Goal: Transaction & Acquisition: Purchase product/service

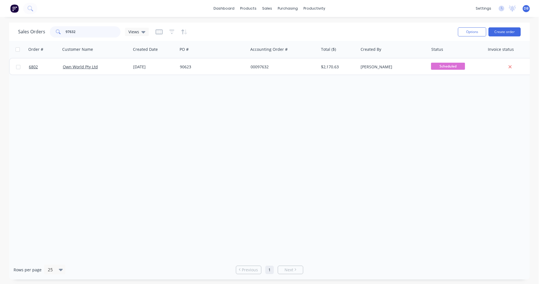
drag, startPoint x: 85, startPoint y: 32, endPoint x: 44, endPoint y: 29, distance: 41.6
click at [44, 29] on div "Sales Orders 97632 Views" at bounding box center [83, 31] width 131 height 11
click at [506, 32] on button "Create order" at bounding box center [504, 31] width 32 height 9
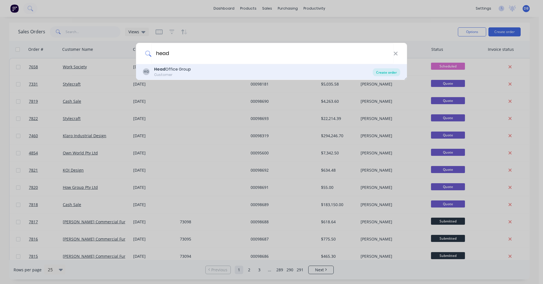
type input "head"
click at [387, 73] on div "Create order" at bounding box center [386, 72] width 27 height 8
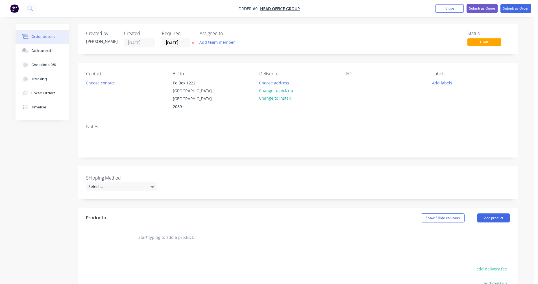
click at [161, 232] on input "text" at bounding box center [194, 237] width 113 height 11
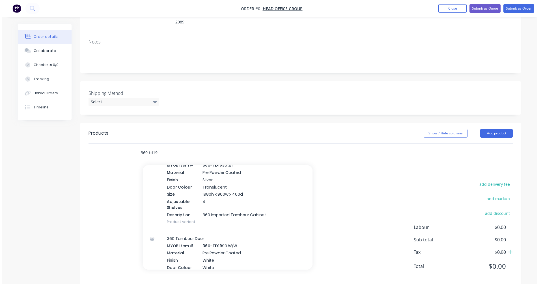
scroll to position [452, 0]
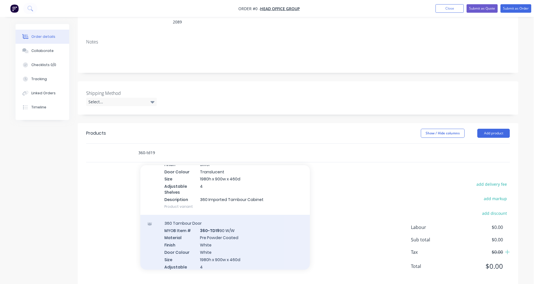
type input "360-td19"
click at [218, 241] on div "360 Tambour Door MYOB Item # 360-TD19 90 W/W Material Pre Powder Coated Finish …" at bounding box center [225, 255] width 170 height 81
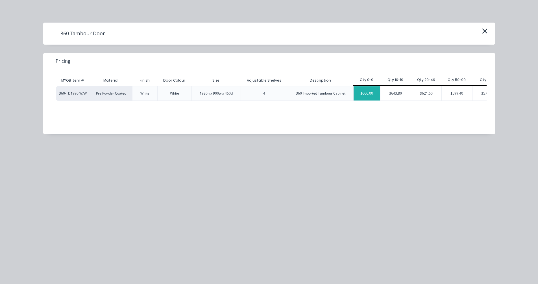
click at [369, 96] on div "$666.00" at bounding box center [367, 93] width 27 height 14
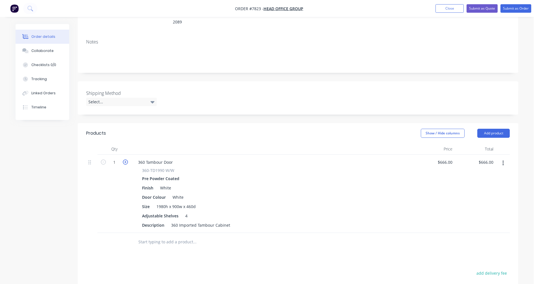
click at [125, 160] on icon "button" at bounding box center [125, 162] width 5 height 5
type input "2"
type input "$1,332.00"
type input "$666.00"
type input "1332.00"
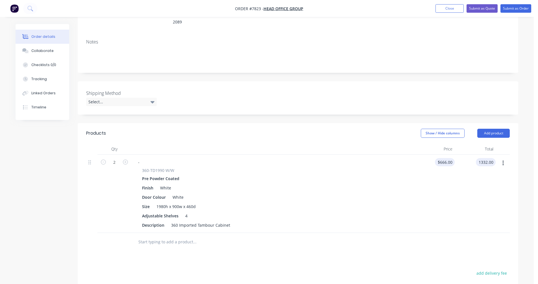
type input "666"
type input "$1,332.00"
click at [441, 155] on div "666 666" at bounding box center [434, 194] width 41 height 78
type input "$745.90"
type input "$1,491.80"
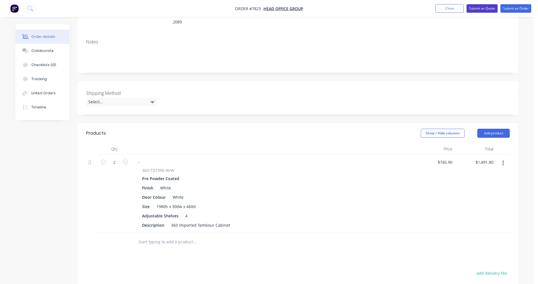
click at [484, 8] on button "Submit as Quote" at bounding box center [482, 8] width 31 height 8
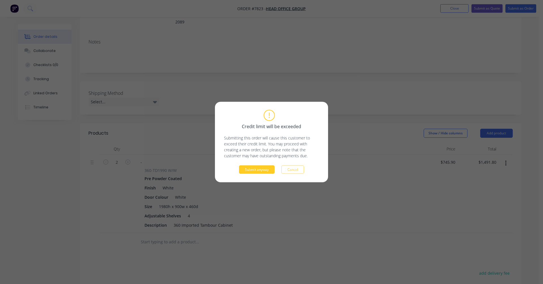
click at [265, 170] on button "Submit anyway" at bounding box center [257, 170] width 36 height 8
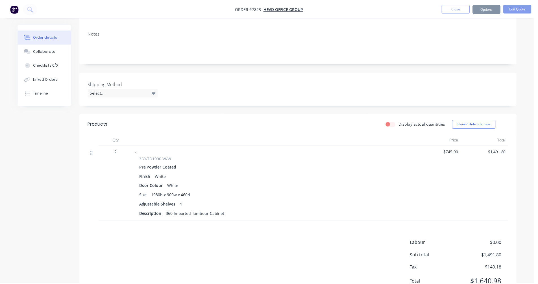
scroll to position [85, 0]
click at [485, 8] on button "Options" at bounding box center [486, 8] width 28 height 9
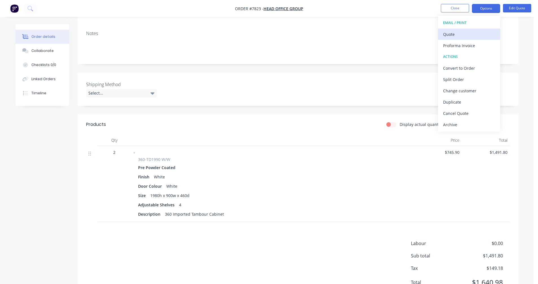
click at [451, 34] on div "Quote" at bounding box center [469, 34] width 52 height 8
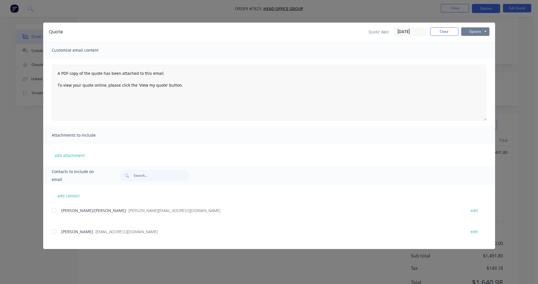
click at [474, 33] on button "Options" at bounding box center [476, 31] width 28 height 8
click at [475, 42] on button "Preview" at bounding box center [480, 41] width 36 height 9
click at [448, 33] on button "Close" at bounding box center [444, 31] width 28 height 8
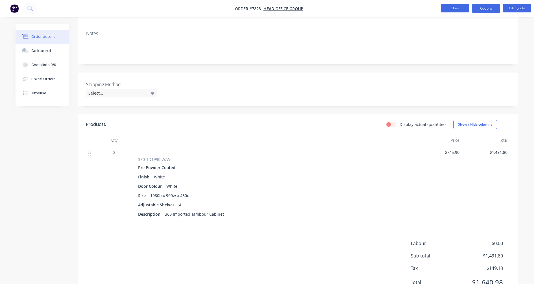
click at [451, 9] on button "Close" at bounding box center [455, 8] width 28 height 8
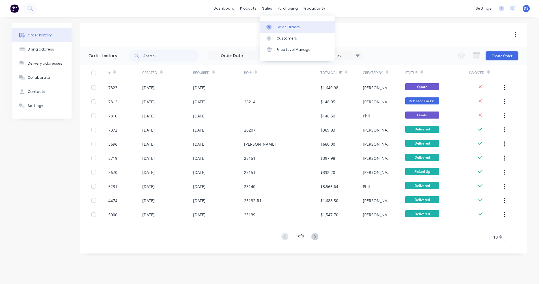
click at [274, 25] on div at bounding box center [270, 27] width 8 height 5
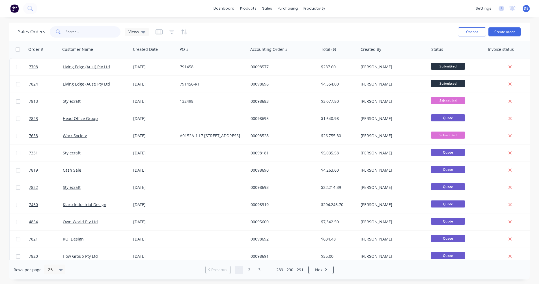
click at [75, 31] on input "text" at bounding box center [93, 31] width 55 height 11
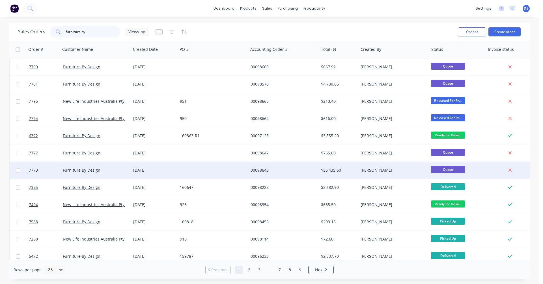
type input "furniture by"
click at [146, 169] on div "[DATE]" at bounding box center [154, 171] width 42 height 6
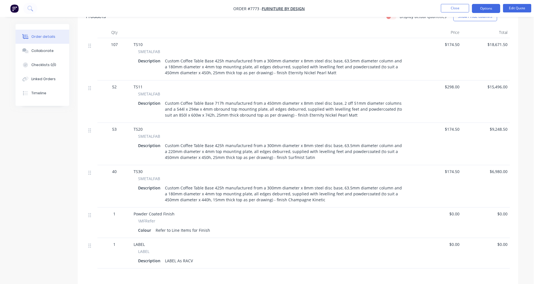
scroll to position [198, 0]
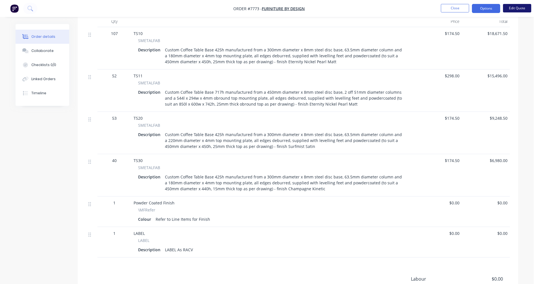
click at [514, 9] on button "Edit Quote" at bounding box center [517, 8] width 28 height 8
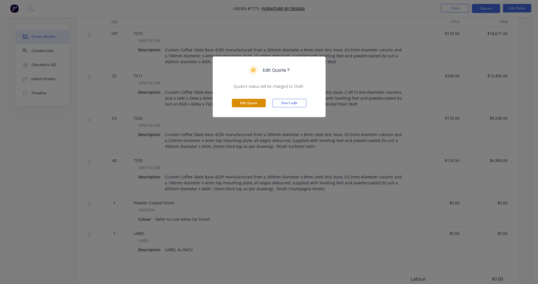
click at [239, 103] on button "Edit Quote" at bounding box center [249, 103] width 34 height 8
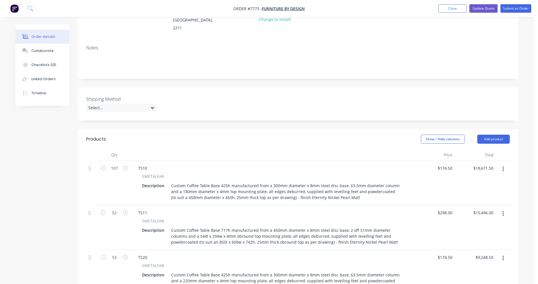
scroll to position [85, 0]
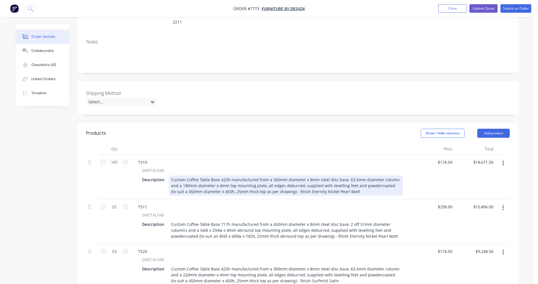
click at [321, 182] on div "Custom Coffee Table Base 425h manufactured from a 300mm diameter x 8mm steel di…" at bounding box center [286, 186] width 234 height 20
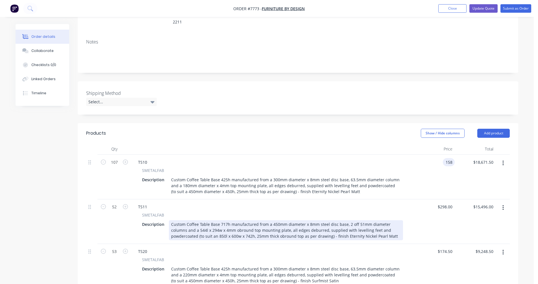
type input "$158.00"
type input "$16,906.00"
click at [353, 220] on div "Custom Coffee Table Base 717h manufactured from a 450mm diameter x 8mm steel di…" at bounding box center [286, 230] width 234 height 20
type input "$292.00"
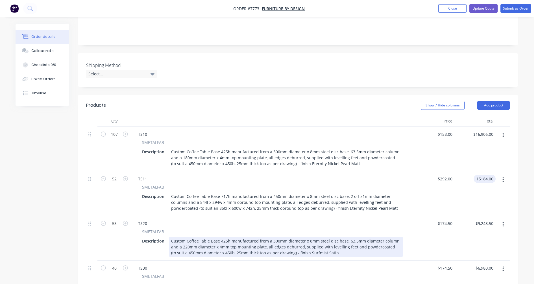
scroll to position [113, 0]
type input "$15,184.00"
click at [327, 242] on div "Custom Coffee Table Base 425h manufactured from a 300mm diameter x 8mm steel di…" at bounding box center [286, 247] width 234 height 20
type input "$158.00"
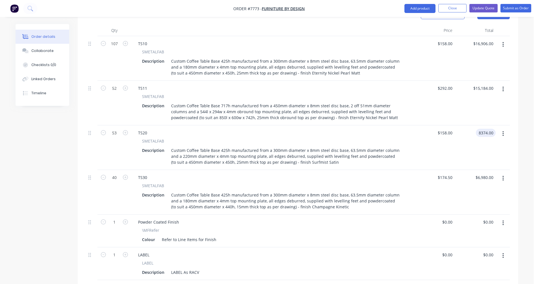
scroll to position [226, 0]
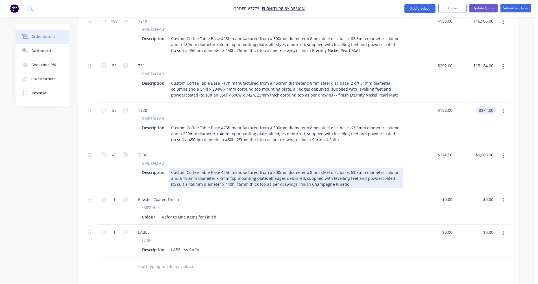
type input "$8,374.00"
click at [328, 168] on div "Custom Coffee Table Base 425h manufactured from a 300mm diameter x 8mm steel di…" at bounding box center [286, 178] width 234 height 20
type input "$158.00"
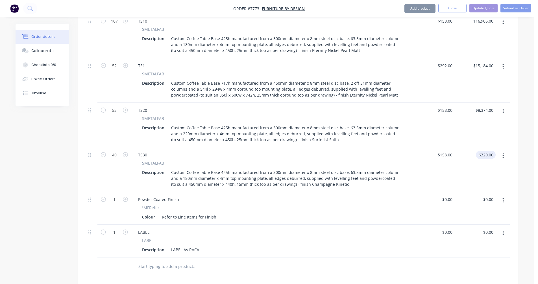
type input "$6,320.00"
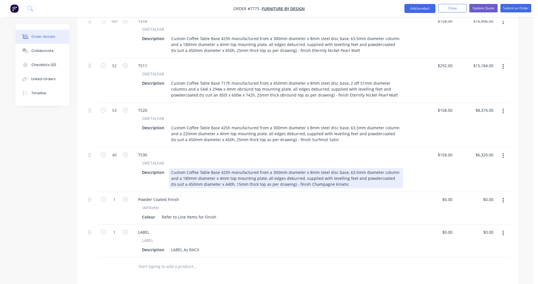
scroll to position [198, 0]
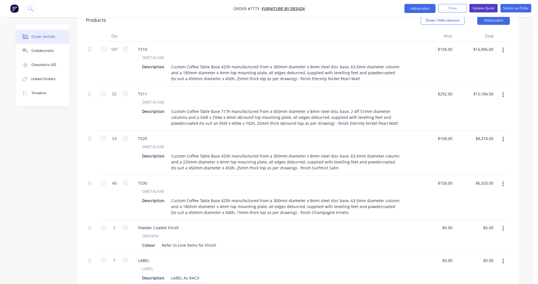
click at [485, 8] on button "Update Quote" at bounding box center [484, 8] width 28 height 8
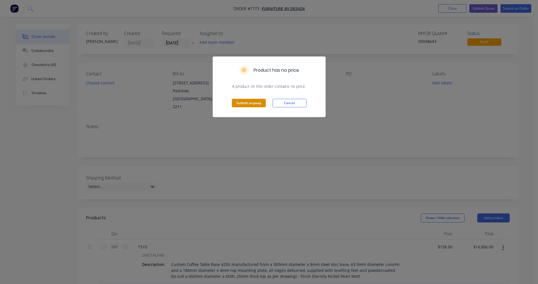
click at [241, 103] on button "Submit anyway" at bounding box center [249, 103] width 34 height 8
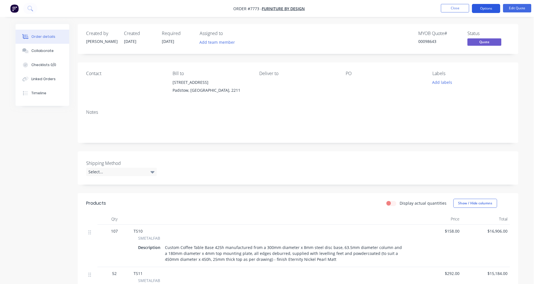
click at [485, 9] on button "Options" at bounding box center [486, 8] width 28 height 9
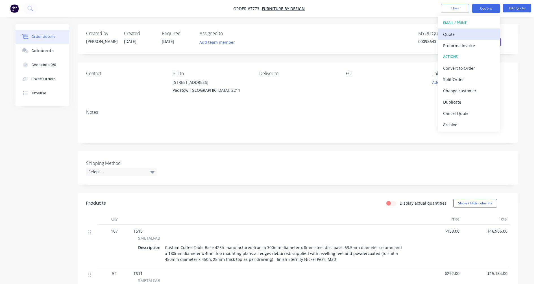
click at [452, 32] on div "Quote" at bounding box center [469, 34] width 52 height 8
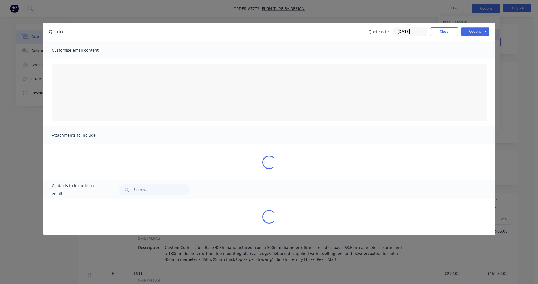
type textarea "A PDF copy of the quote has been attached to this email. To view your quote onl…"
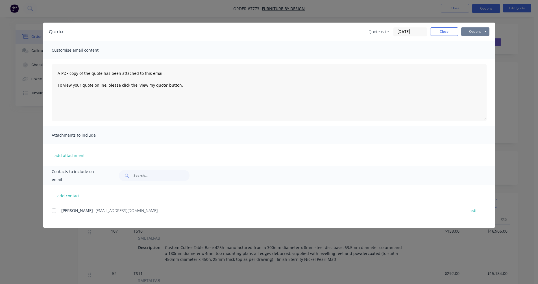
click at [475, 34] on button "Options" at bounding box center [476, 31] width 28 height 8
click at [473, 41] on button "Preview" at bounding box center [480, 41] width 36 height 9
click at [448, 32] on button "Close" at bounding box center [444, 31] width 28 height 8
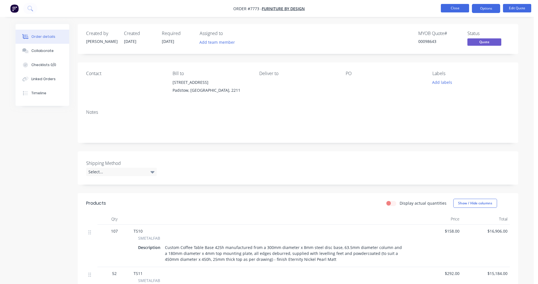
click at [456, 6] on button "Close" at bounding box center [455, 8] width 28 height 8
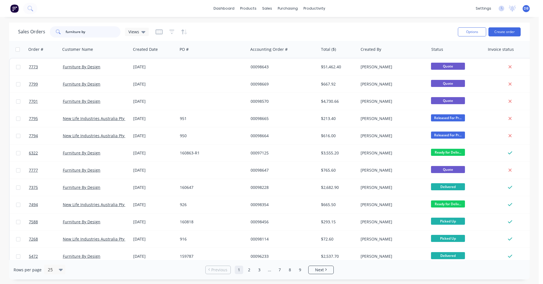
drag, startPoint x: 85, startPoint y: 32, endPoint x: 44, endPoint y: 31, distance: 41.0
click at [44, 31] on div "Sales Orders furniture by Views" at bounding box center [83, 31] width 131 height 11
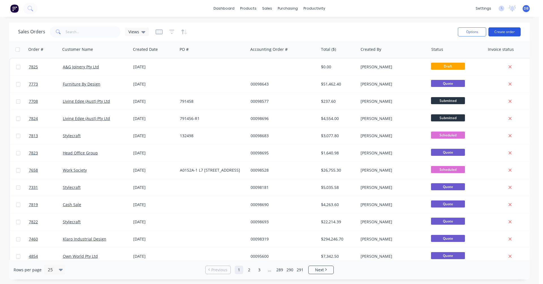
click at [512, 31] on button "Create order" at bounding box center [504, 31] width 32 height 9
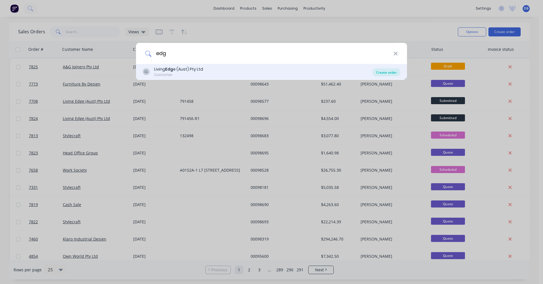
type input "edg"
click at [389, 72] on div "Create order" at bounding box center [386, 72] width 27 height 8
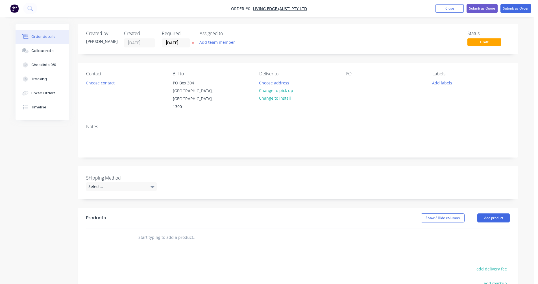
click at [158, 232] on input "text" at bounding box center [194, 237] width 113 height 11
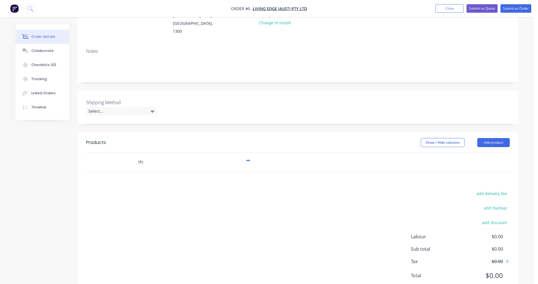
scroll to position [85, 0]
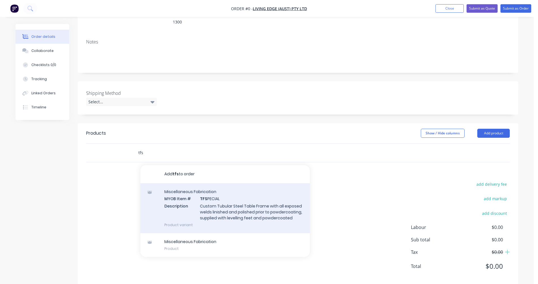
type input "tfs"
click at [217, 198] on div "Miscellaneous Fabrication MYOB Item # TFS PECIAL Description Custom Tubular Ste…" at bounding box center [225, 208] width 170 height 50
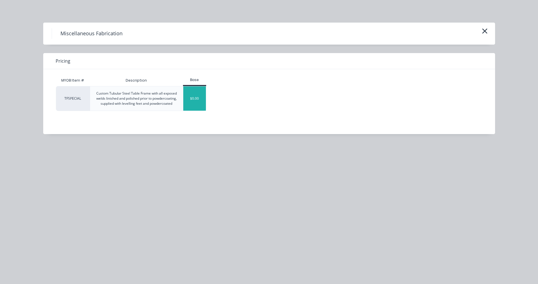
click at [190, 101] on div "$0.00" at bounding box center [194, 98] width 23 height 24
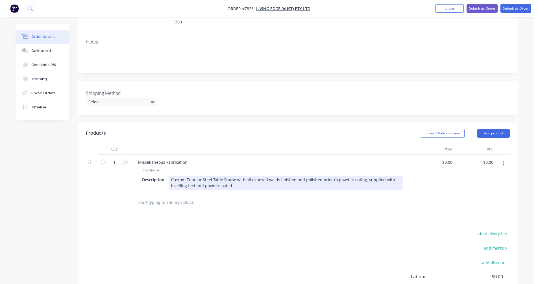
click at [211, 176] on div "Custom Tubular Steel Table Frame with all exposed welds linished and polished p…" at bounding box center [286, 183] width 234 height 14
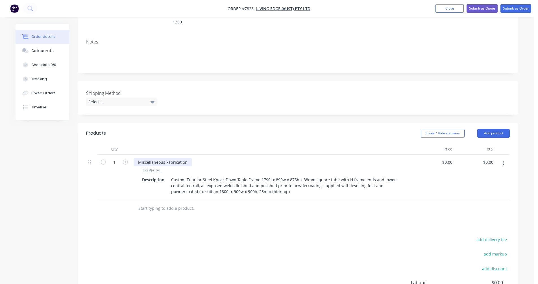
click at [187, 158] on div "Miscellaneous Fabrication" at bounding box center [163, 162] width 59 height 8
click at [156, 203] on input "text" at bounding box center [194, 208] width 113 height 11
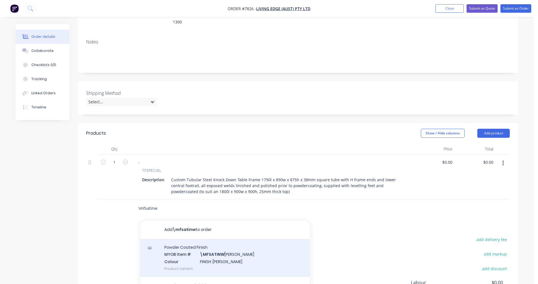
type input "\mfsatinw"
click at [213, 246] on div "Powder Coated Finish MYOB Item # \MFSATINW [PERSON_NAME] Colour FINISH: Satin W…" at bounding box center [225, 258] width 170 height 38
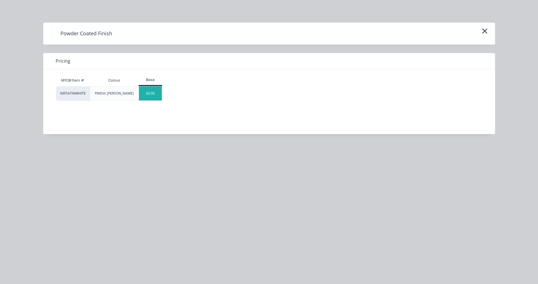
click at [152, 99] on div "$0.00" at bounding box center [150, 93] width 23 height 14
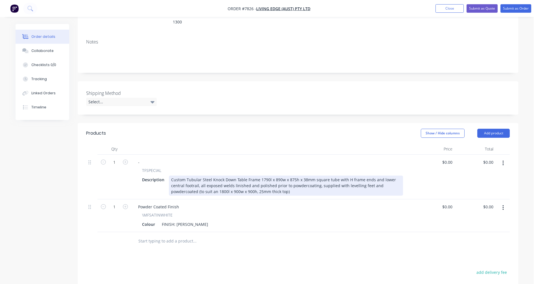
click at [347, 177] on div "Custom Tubular Steel Knock Down Table Frame 1790l x 890w x 875h x 38mm square t…" at bounding box center [286, 186] width 234 height 20
type input "$932.00"
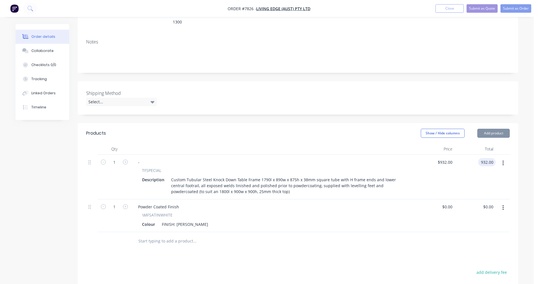
type input "$932.00"
click at [480, 7] on button "Submit as Quote" at bounding box center [482, 8] width 31 height 8
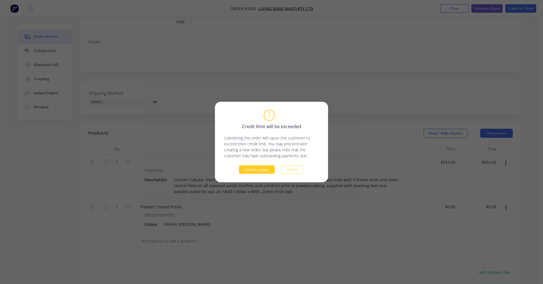
click at [261, 169] on button "Submit anyway" at bounding box center [257, 170] width 36 height 8
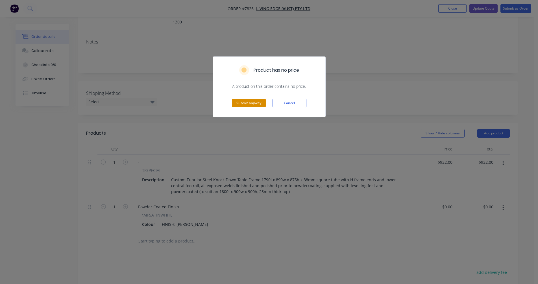
click at [254, 106] on button "Submit anyway" at bounding box center [249, 103] width 34 height 8
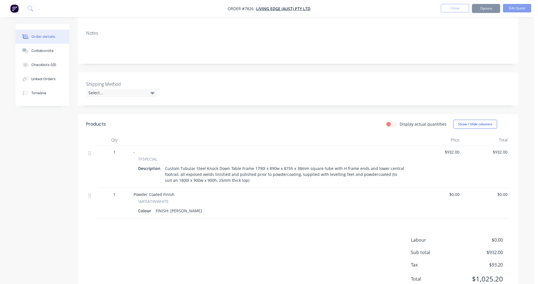
scroll to position [85, 0]
click at [488, 9] on button "Options" at bounding box center [486, 8] width 28 height 9
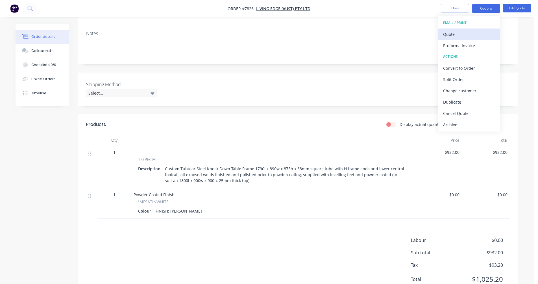
click at [440, 39] on button "Quote" at bounding box center [469, 34] width 62 height 11
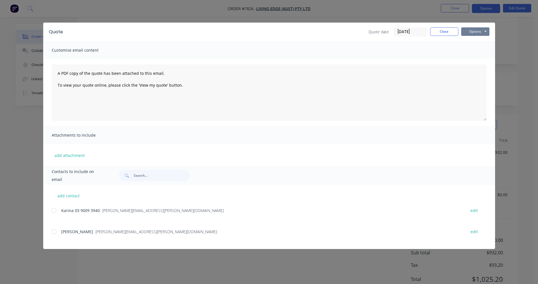
click at [477, 33] on button "Options" at bounding box center [476, 31] width 28 height 8
click at [480, 44] on button "Preview" at bounding box center [480, 41] width 36 height 9
click at [446, 33] on button "Close" at bounding box center [444, 31] width 28 height 8
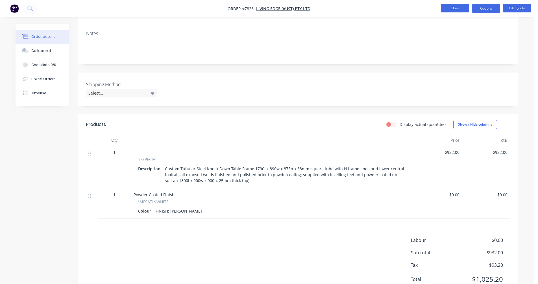
click at [454, 9] on button "Close" at bounding box center [455, 8] width 28 height 8
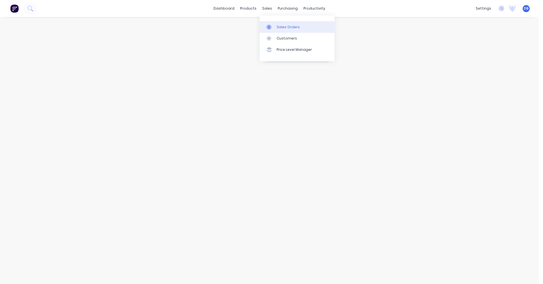
click at [284, 27] on div "Sales Orders" at bounding box center [287, 27] width 23 height 5
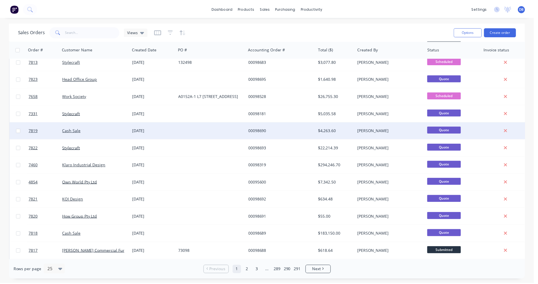
scroll to position [170, 0]
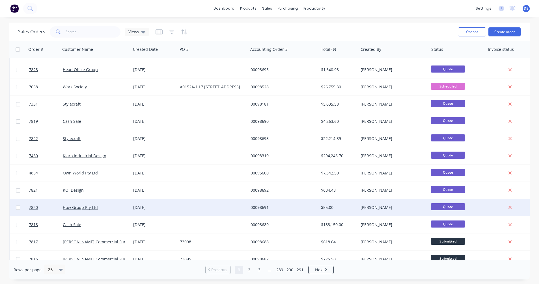
click at [263, 207] on div "00098691" at bounding box center [281, 208] width 63 height 6
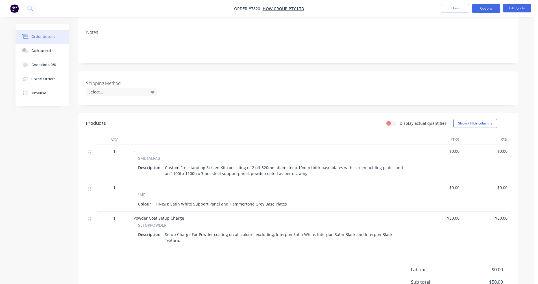
scroll to position [85, 0]
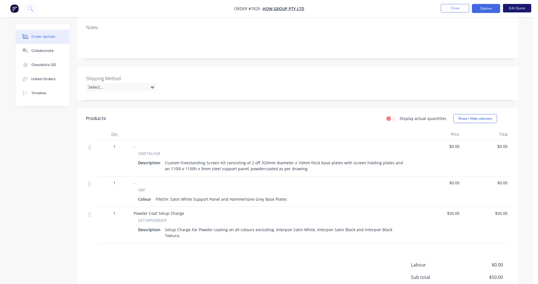
click at [518, 9] on button "Edit Quote" at bounding box center [517, 8] width 28 height 8
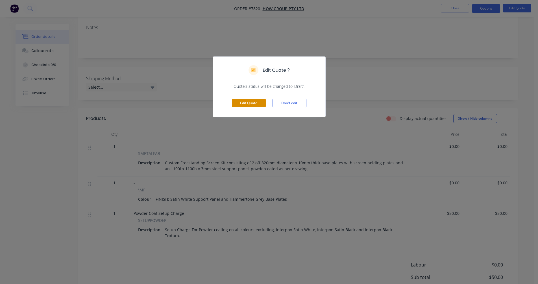
click at [260, 104] on button "Edit Quote" at bounding box center [249, 103] width 34 height 8
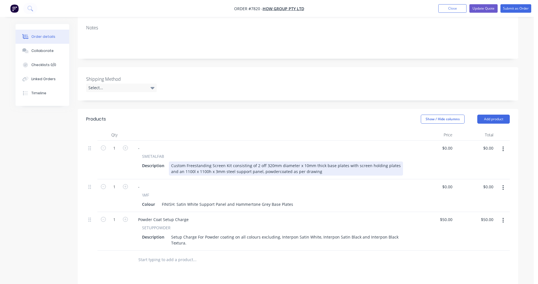
click at [353, 166] on div "Custom Freestanding Screen Kit consisting of 2 off 320mm diameter x 10mm thick …" at bounding box center [286, 169] width 234 height 14
click at [351, 167] on div "Custom Freestanding Screen Kit consisting of 2 off 320mm diameter x 10mm thick …" at bounding box center [286, 169] width 234 height 14
type input "$727.30"
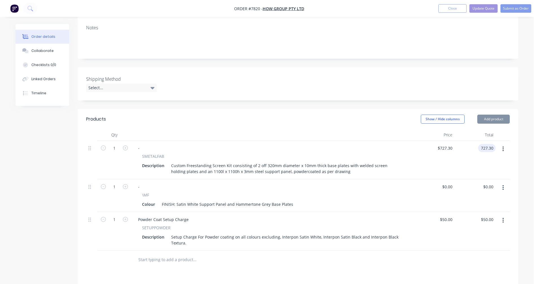
type input "$727.30"
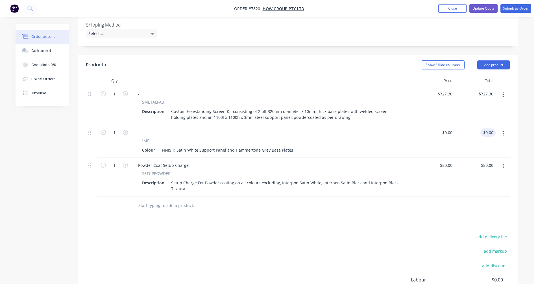
scroll to position [141, 0]
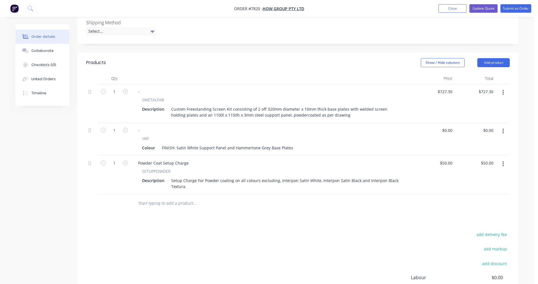
drag, startPoint x: 504, startPoint y: 92, endPoint x: 498, endPoint y: 98, distance: 9.2
click at [504, 92] on button "button" at bounding box center [503, 93] width 13 height 10
click at [484, 117] on div "Duplicate" at bounding box center [484, 119] width 44 height 8
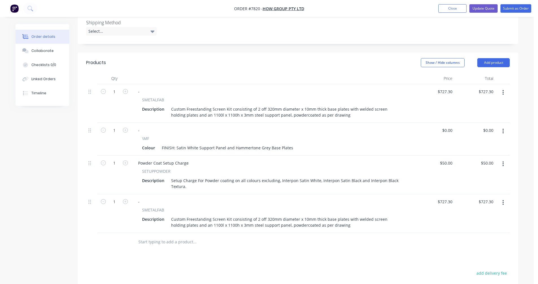
click at [503, 132] on icon "button" at bounding box center [503, 131] width 1 height 6
click at [478, 160] on div "Duplicate" at bounding box center [484, 157] width 44 height 8
click at [127, 201] on icon "button" at bounding box center [125, 201] width 5 height 5
type input "2"
type input "$1,454.60"
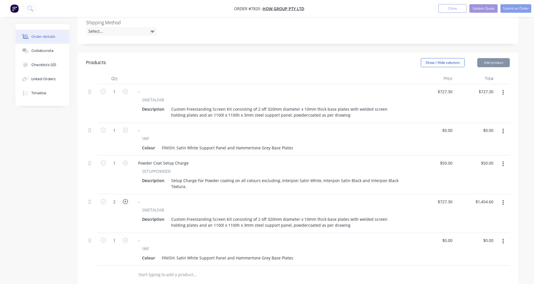
click at [127, 201] on icon "button" at bounding box center [125, 201] width 5 height 5
type input "3"
type input "$2,181.90"
click at [125, 240] on icon "button" at bounding box center [125, 240] width 5 height 5
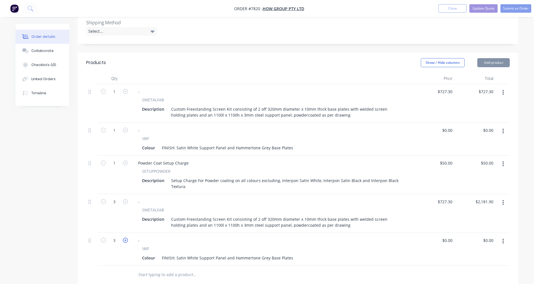
click at [125, 240] on icon "button" at bounding box center [125, 240] width 5 height 5
type input "5"
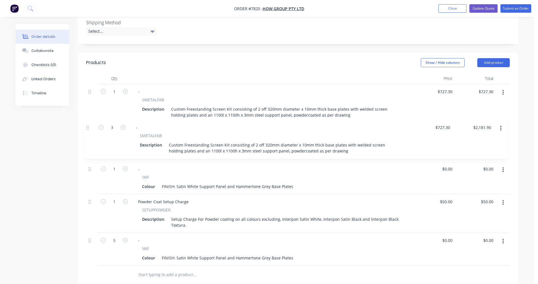
drag, startPoint x: 89, startPoint y: 202, endPoint x: 87, endPoint y: 125, distance: 76.9
click at [87, 125] on div "1 - SMETALFAB Description Custom Freestanding Screen Kit consisting of 2 off 32…" at bounding box center [298, 175] width 424 height 182
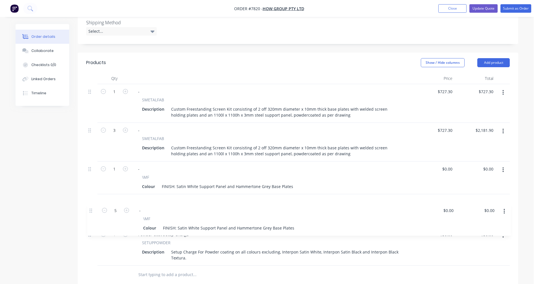
scroll to position [144, 0]
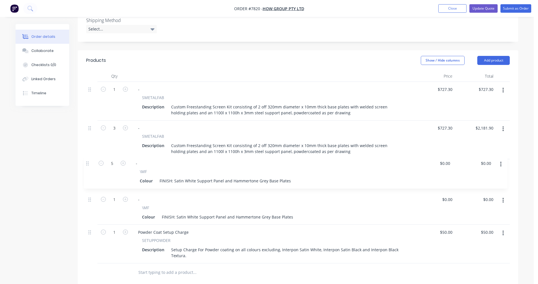
drag, startPoint x: 90, startPoint y: 242, endPoint x: 88, endPoint y: 162, distance: 80.3
click at [88, 162] on div "1 - SMETALFAB Description Custom Freestanding Screen Kit consisting of 2 off 32…" at bounding box center [298, 173] width 424 height 182
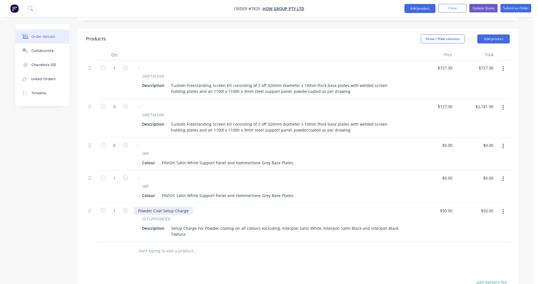
scroll to position [200, 0]
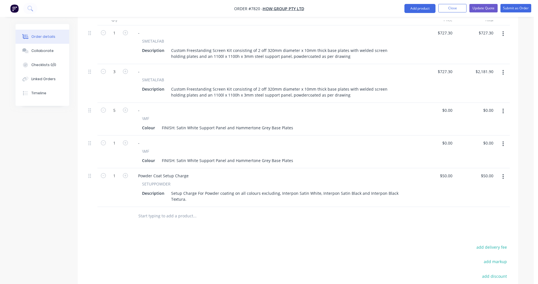
click at [504, 111] on button "button" at bounding box center [503, 111] width 13 height 10
click at [481, 160] on div "Delete" at bounding box center [484, 160] width 44 height 8
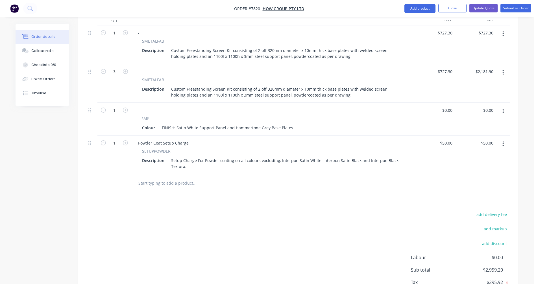
click at [504, 71] on button "button" at bounding box center [503, 73] width 13 height 10
click at [479, 98] on div "Duplicate" at bounding box center [484, 99] width 44 height 8
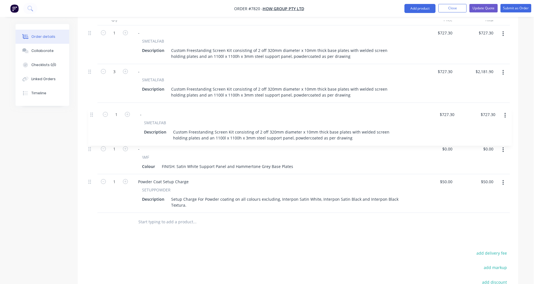
drag, startPoint x: 89, startPoint y: 182, endPoint x: 92, endPoint y: 113, distance: 69.3
click at [92, 113] on div "1 - SMETALFAB Description Custom Freestanding Screen Kit consisting of 2 off 32…" at bounding box center [298, 119] width 424 height 188
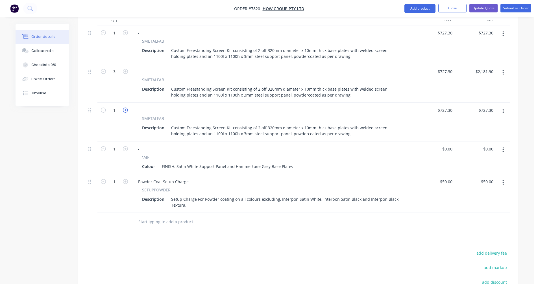
click at [124, 112] on icon "button" at bounding box center [125, 110] width 5 height 5
type input "2"
type input "$1,454.60"
click at [124, 112] on icon "button" at bounding box center [125, 110] width 5 height 5
type input "3"
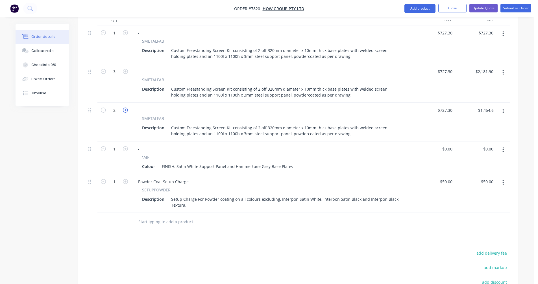
type input "$2,181.90"
click at [124, 112] on icon "button" at bounding box center [125, 110] width 5 height 5
type input "4"
type input "$2,909.20"
click at [124, 112] on icon "button" at bounding box center [125, 110] width 5 height 5
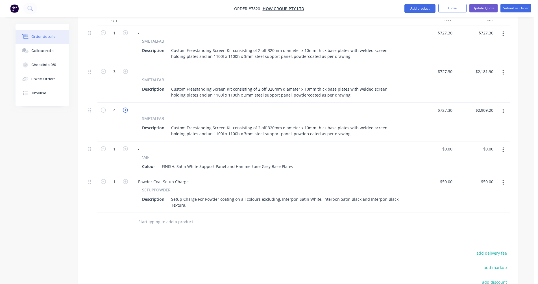
type input "5"
type input "$3,636.50"
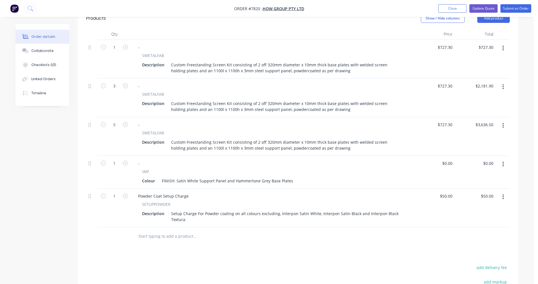
scroll to position [172, 0]
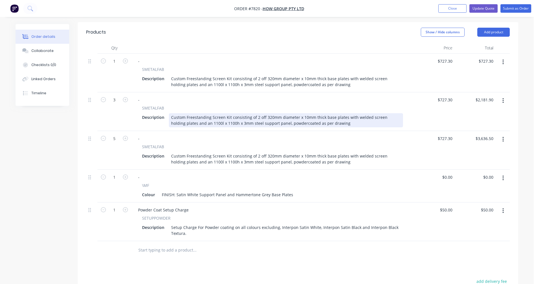
click at [317, 116] on div "Custom Freestanding Screen Kit consisting of 2 off 320mm diameter x 10mm thick …" at bounding box center [286, 120] width 234 height 14
type input "2"
type input "$582.30"
type input "$1,746.90"
type input "$495.50"
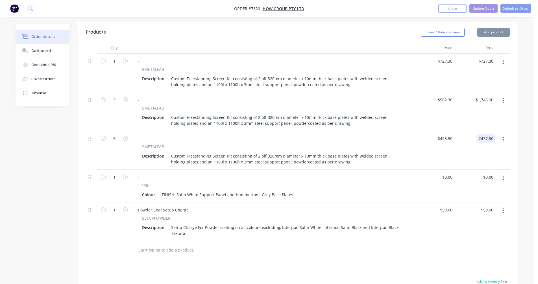
type input "$2,477.50"
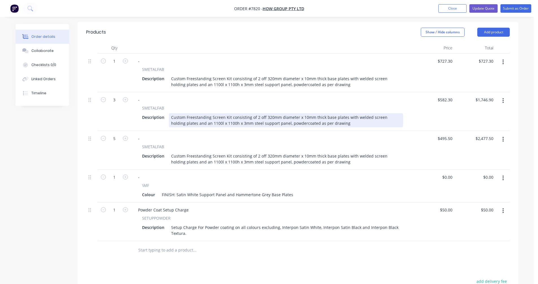
click at [202, 123] on div "Custom Freestanding Screen Kit consisting of 2 off 320mm diameter x 10mm thick …" at bounding box center [286, 120] width 234 height 14
click at [219, 123] on div "Custom Freestanding Screen Kit consisting of 2 off 320mm diameter x 10mm thick …" at bounding box center [286, 120] width 234 height 14
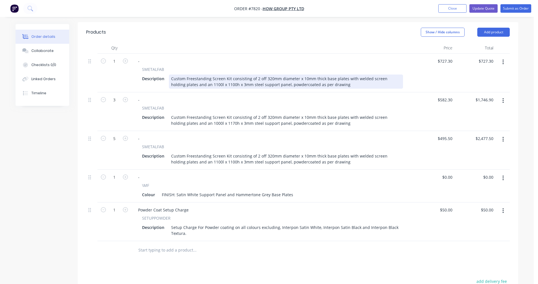
click at [201, 85] on div "Custom Freestanding Screen Kit consisting of 2 off 320mm diameter x 10mm thick …" at bounding box center [286, 82] width 234 height 14
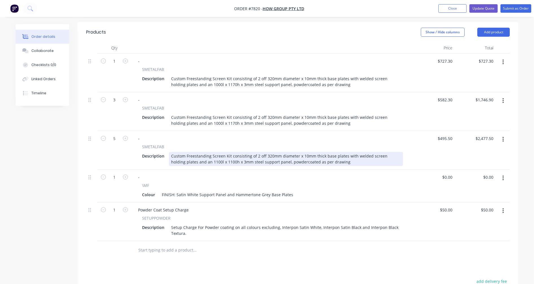
click at [201, 162] on div "Custom Freestanding Screen Kit consisting of 2 off 320mm diameter x 10mm thick …" at bounding box center [286, 159] width 234 height 14
type input "$495.50"
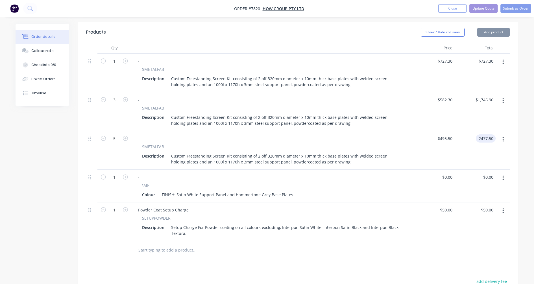
type input "$2,477.50"
click at [488, 8] on button "Update Quote" at bounding box center [484, 8] width 28 height 8
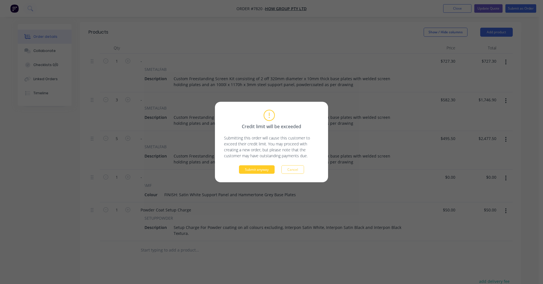
click at [265, 168] on button "Submit anyway" at bounding box center [257, 170] width 36 height 8
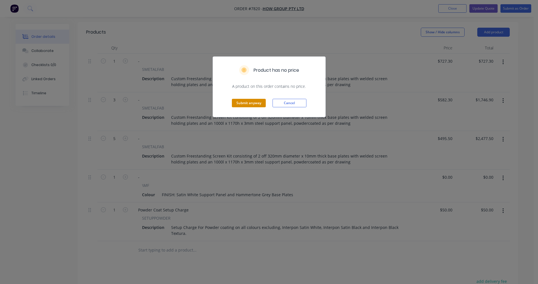
click at [251, 103] on button "Submit anyway" at bounding box center [249, 103] width 34 height 8
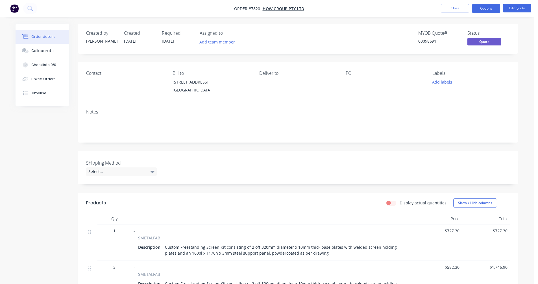
scroll to position [0, 0]
click at [486, 8] on button "Options" at bounding box center [486, 8] width 28 height 9
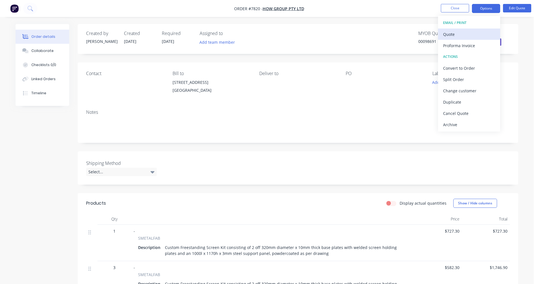
click at [457, 32] on div "Quote" at bounding box center [469, 34] width 52 height 8
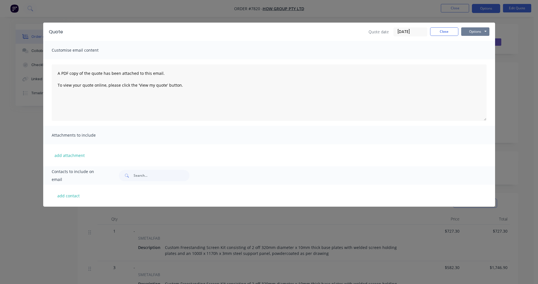
click at [478, 31] on button "Options" at bounding box center [476, 31] width 28 height 8
click at [477, 41] on button "Preview" at bounding box center [480, 41] width 36 height 9
click at [441, 29] on button "Close" at bounding box center [444, 31] width 28 height 8
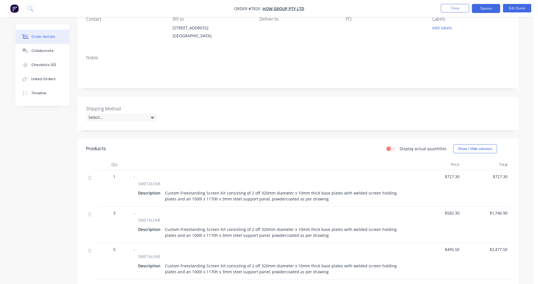
scroll to position [85, 0]
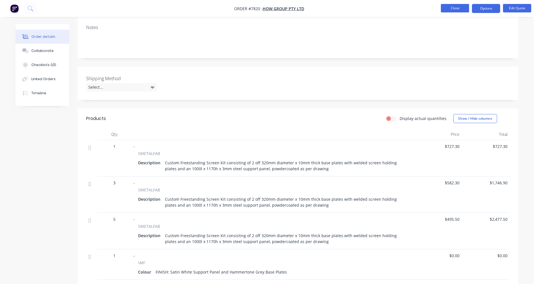
click at [456, 10] on button "Close" at bounding box center [455, 8] width 28 height 8
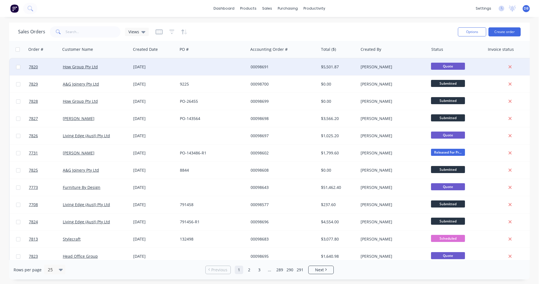
click at [256, 66] on div "00098691" at bounding box center [281, 67] width 63 height 6
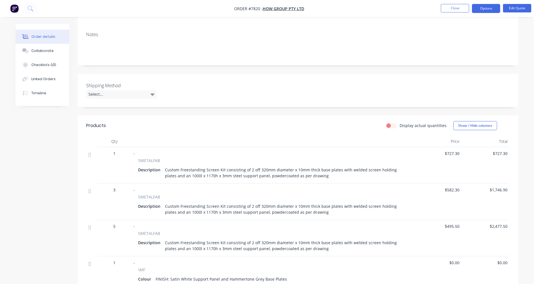
scroll to position [85, 0]
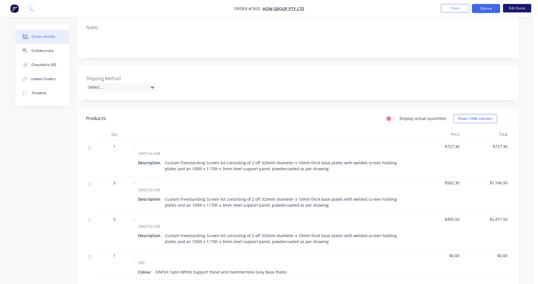
click at [516, 8] on button "Edit Quote" at bounding box center [517, 8] width 28 height 8
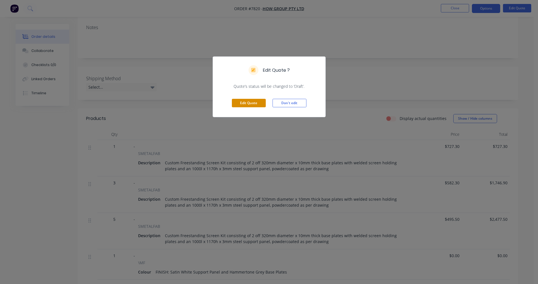
click at [253, 105] on button "Edit Quote" at bounding box center [249, 103] width 34 height 8
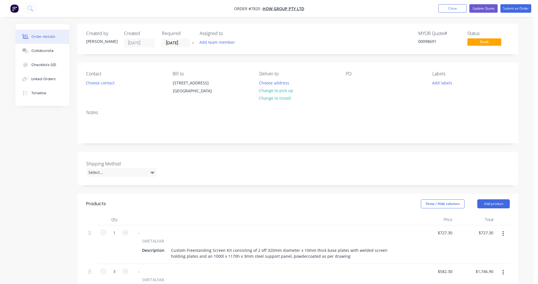
drag, startPoint x: 103, startPoint y: 272, endPoint x: 130, endPoint y: 248, distance: 36.2
click at [104, 272] on icon "button" at bounding box center [103, 271] width 5 height 5
type input "2"
type input "$1,164.60"
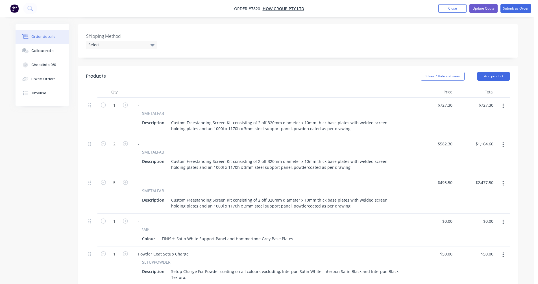
scroll to position [141, 0]
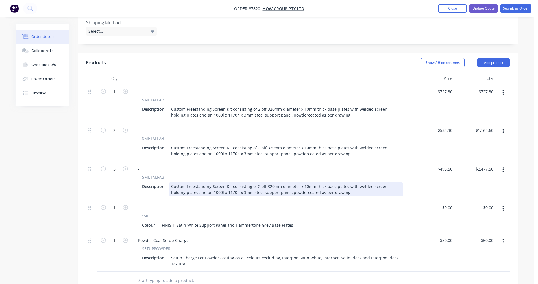
click at [210, 187] on div "Custom Freestanding Screen Kit consisting of 2 off 320mm diameter x 10mm thick …" at bounding box center [286, 190] width 234 height 14
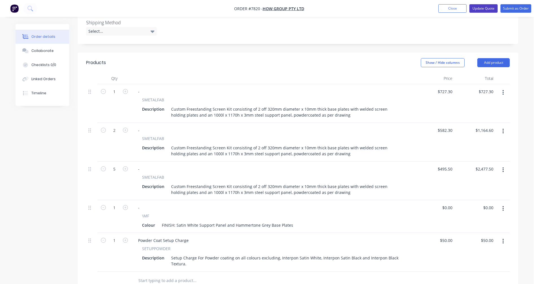
click at [486, 10] on button "Update Quote" at bounding box center [484, 8] width 28 height 8
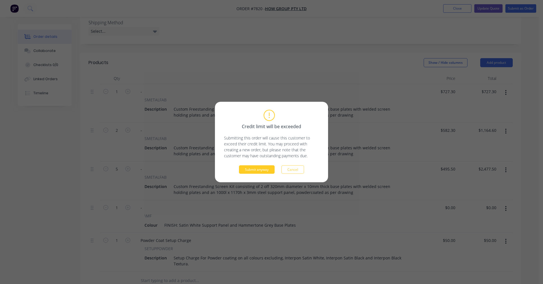
click at [256, 172] on button "Submit anyway" at bounding box center [257, 170] width 36 height 8
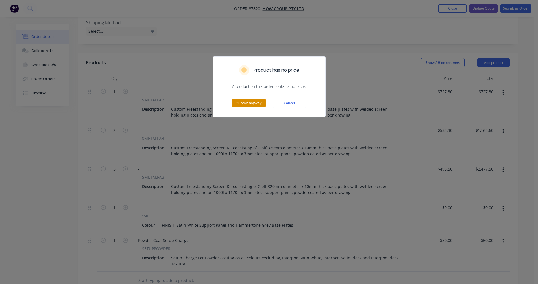
click at [251, 102] on button "Submit anyway" at bounding box center [249, 103] width 34 height 8
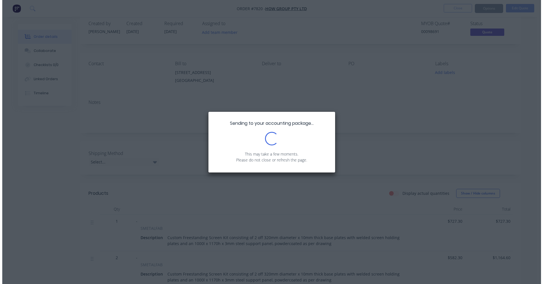
scroll to position [0, 0]
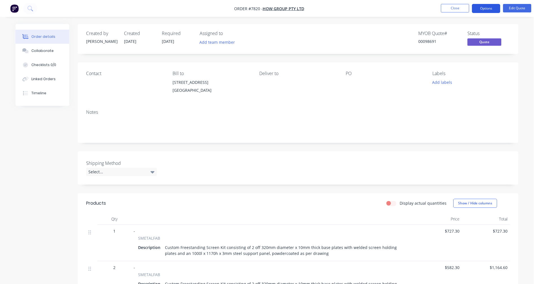
click at [486, 7] on button "Options" at bounding box center [486, 8] width 28 height 9
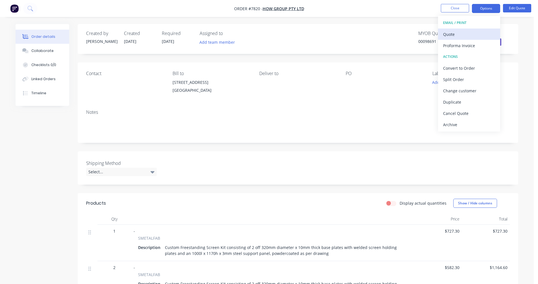
click at [460, 34] on div "Quote" at bounding box center [469, 34] width 52 height 8
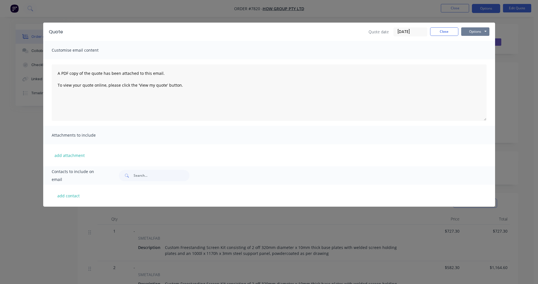
click at [475, 29] on button "Options" at bounding box center [476, 31] width 28 height 8
click at [477, 39] on button "Preview" at bounding box center [480, 41] width 36 height 9
click at [451, 30] on button "Close" at bounding box center [444, 31] width 28 height 8
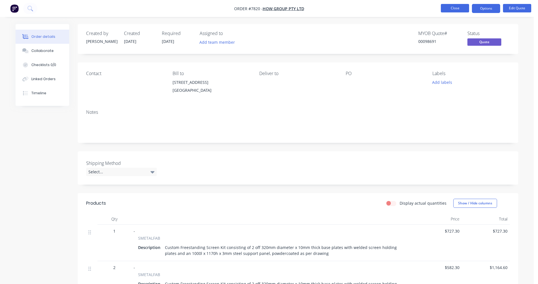
click at [460, 10] on button "Close" at bounding box center [455, 8] width 28 height 8
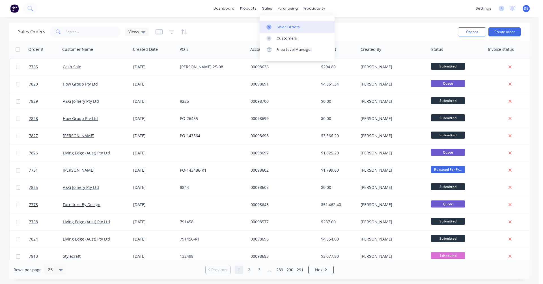
click at [278, 27] on div "Sales Orders" at bounding box center [287, 27] width 23 height 5
click at [503, 32] on button "Create order" at bounding box center [504, 31] width 32 height 9
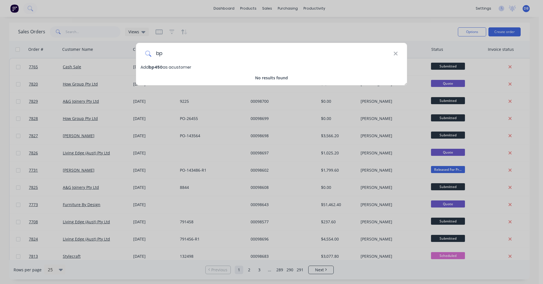
type input "b"
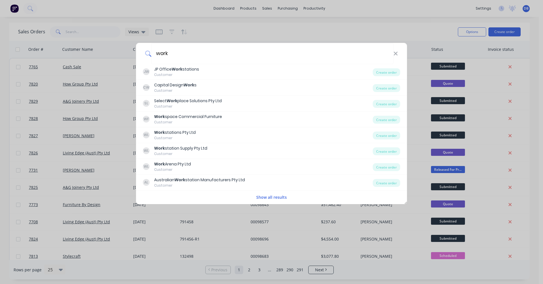
type input "work"
click at [267, 199] on button "Show all results" at bounding box center [271, 197] width 34 height 7
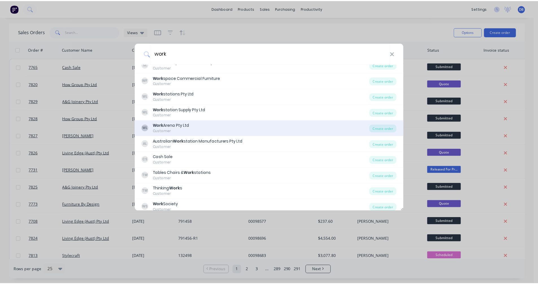
scroll to position [43, 0]
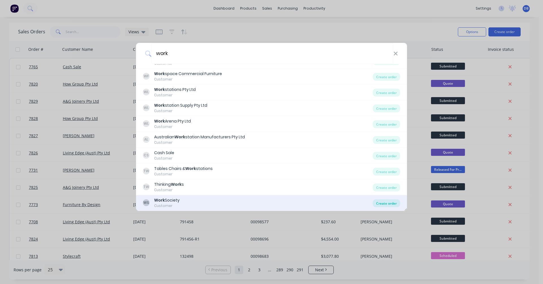
click at [382, 203] on div "Create order" at bounding box center [386, 204] width 27 height 8
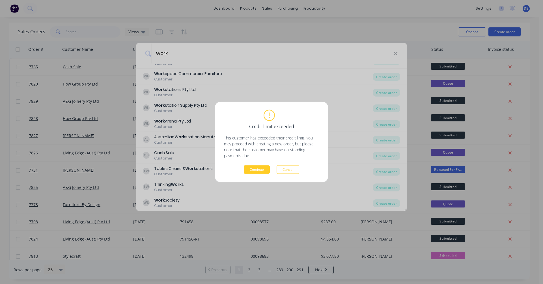
click at [259, 172] on button "Continue" at bounding box center [257, 170] width 26 height 8
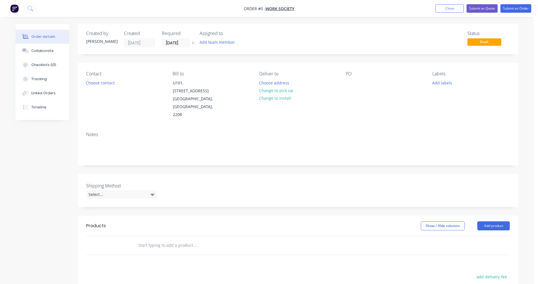
click at [152, 240] on input "text" at bounding box center [194, 245] width 113 height 11
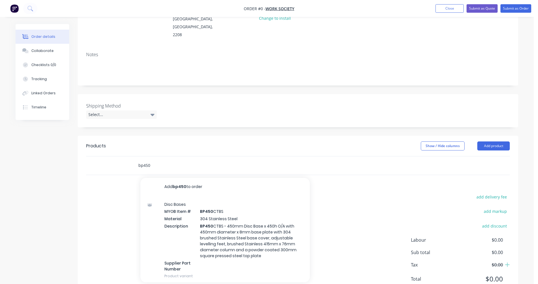
scroll to position [85, 0]
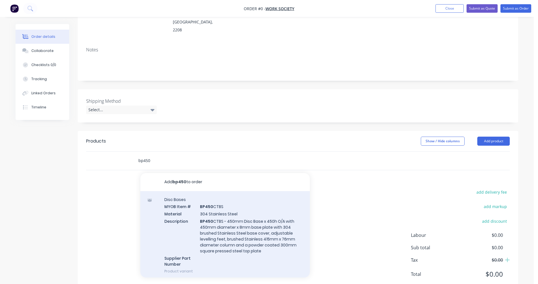
type input "bp450"
click at [214, 205] on div "Disc Bases MYOB Item # BP450 CTBS Material 304 Stainless Steel Description BP45…" at bounding box center [225, 235] width 170 height 88
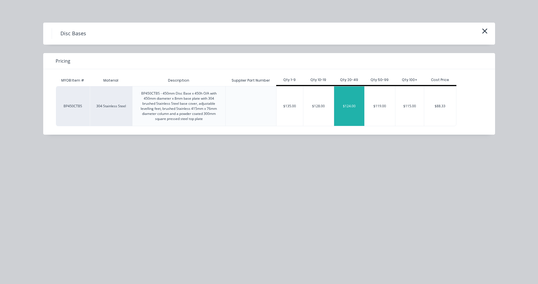
click at [354, 106] on div "$124.00" at bounding box center [349, 106] width 31 height 40
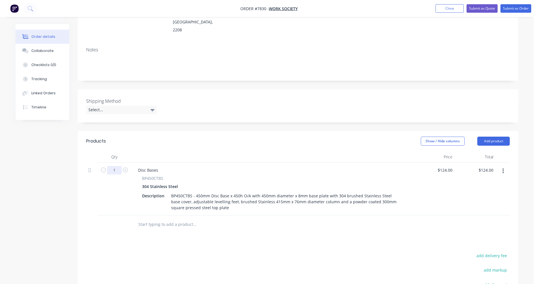
click at [118, 166] on input "1" at bounding box center [114, 170] width 15 height 8
type input "66"
type input "$8,184.00"
click at [187, 192] on div "BP450CTBS - 450mm Disc Base x 450h O/A with 450mm diameter x 8mm base plate wit…" at bounding box center [286, 202] width 234 height 20
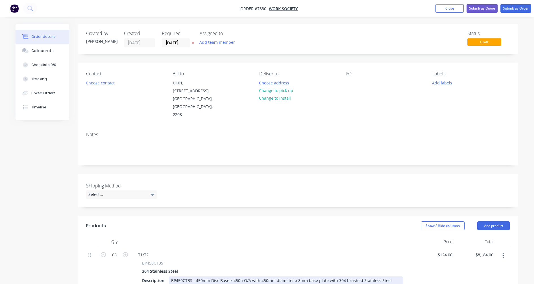
click at [206, 277] on div "BP450CTBS - 450mm Disc Base x 450h O/A with 450mm diameter x 8mm base plate wit…" at bounding box center [286, 287] width 234 height 20
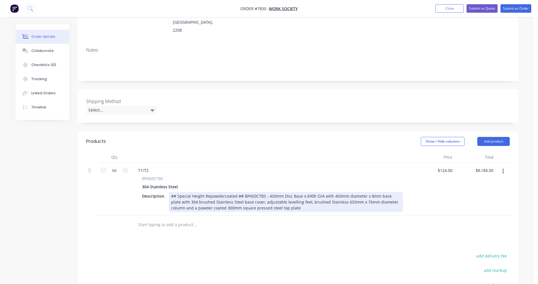
scroll to position [85, 0]
click at [287, 192] on div "## Special Height Repowdercoated ## BP450CTBS - 450mm Disc Base x 690h O/A with…" at bounding box center [286, 202] width 234 height 20
type input "$206.50"
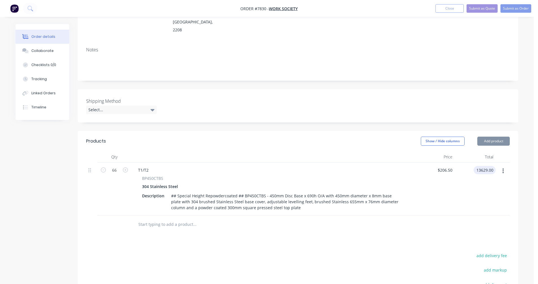
type input "$13,629.00"
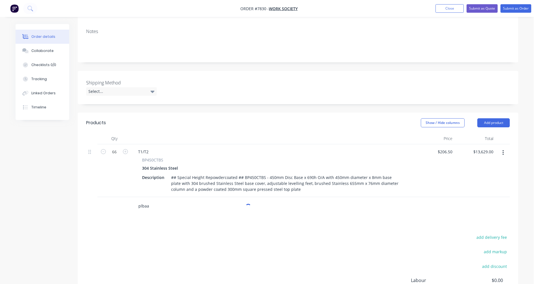
scroll to position [141, 0]
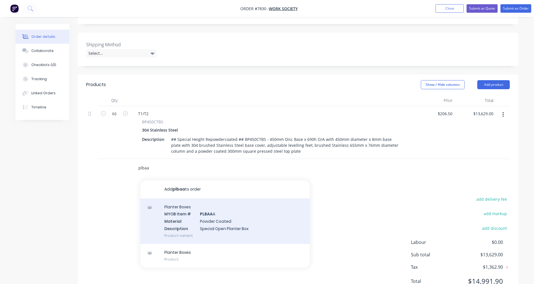
type input "plbaa"
click at [206, 206] on div "Planter Boxes MYOB Item # PLBAA A Material Powder Coated Description Special Op…" at bounding box center [225, 222] width 170 height 46
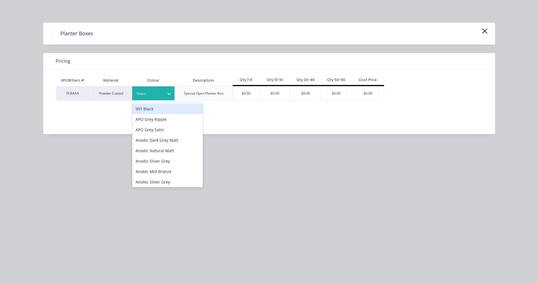
click at [164, 93] on div at bounding box center [169, 93] width 10 height 9
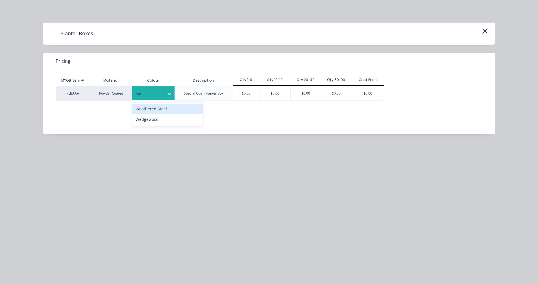
type input "wed"
click at [160, 108] on div "Wedgewood" at bounding box center [167, 109] width 71 height 10
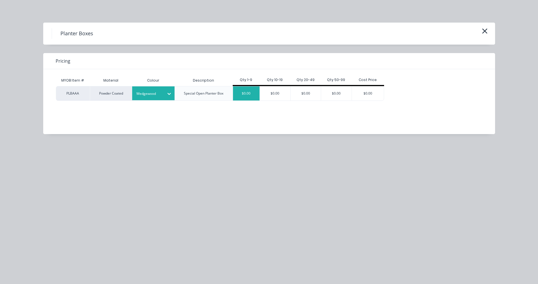
click at [241, 94] on div "$0.00" at bounding box center [246, 93] width 27 height 14
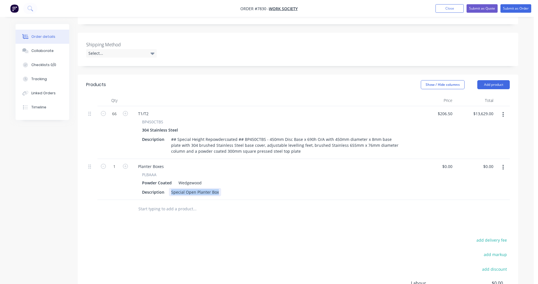
drag, startPoint x: 205, startPoint y: 176, endPoint x: 168, endPoint y: 178, distance: 37.6
click at [168, 188] on div "Description Special Open Planter Box" at bounding box center [271, 192] width 263 height 8
paste div
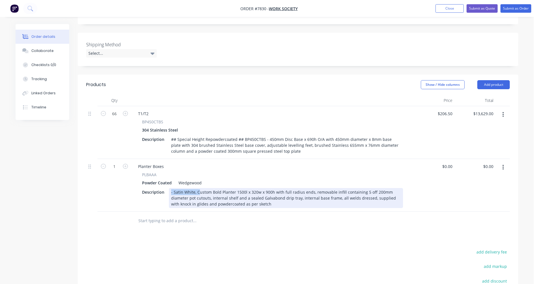
drag, startPoint x: 197, startPoint y: 176, endPoint x: 171, endPoint y: 175, distance: 25.7
click at [171, 188] on div "- Satin White, Custom Bold Planter 1500l x 320w x 900h with full radius ends, r…" at bounding box center [286, 198] width 234 height 20
drag, startPoint x: 266, startPoint y: 187, endPoint x: 235, endPoint y: 189, distance: 30.6
click at [235, 189] on div "Custom Bold Planter 1500l x 320w x 1100h with full radius ends, removable infil…" at bounding box center [286, 198] width 234 height 20
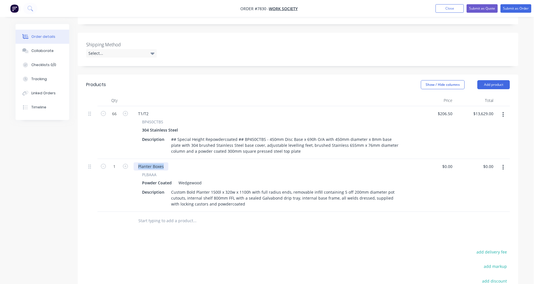
drag, startPoint x: 165, startPoint y: 150, endPoint x: 139, endPoint y: 150, distance: 25.7
click at [139, 163] on div "Planter Boxes" at bounding box center [151, 167] width 35 height 8
click at [146, 215] on input "text" at bounding box center [194, 220] width 113 height 11
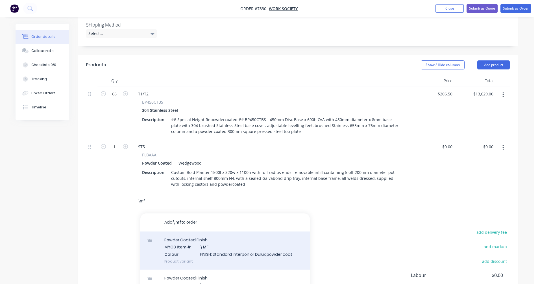
scroll to position [170, 0]
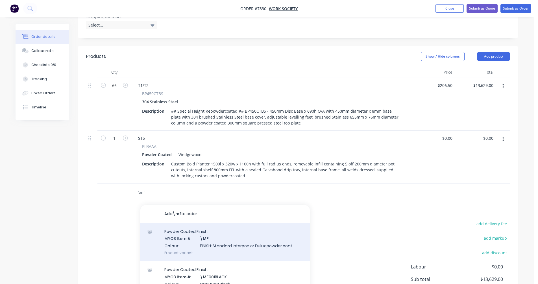
type input "\mf"
click at [211, 224] on div "Powder Coated Finish MYOB Item # \MF Colour FINISH: Standard Interpon or Dulux …" at bounding box center [225, 242] width 170 height 38
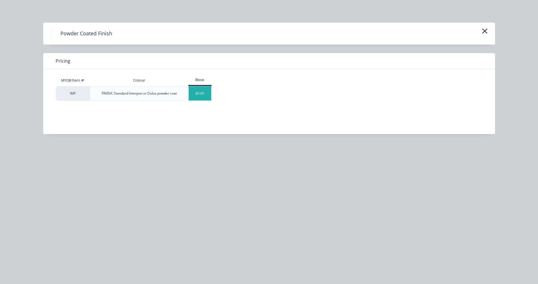
click at [203, 92] on div "$0.00" at bounding box center [200, 93] width 23 height 14
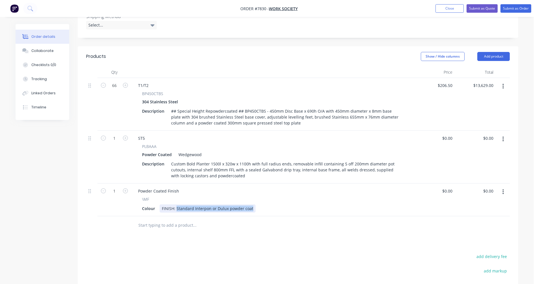
drag, startPoint x: 252, startPoint y: 193, endPoint x: 176, endPoint y: 194, distance: 75.7
click at [176, 205] on div "FINISH: Standard Interpon or Dulux powder coat" at bounding box center [208, 209] width 96 height 8
type input "$0.00"
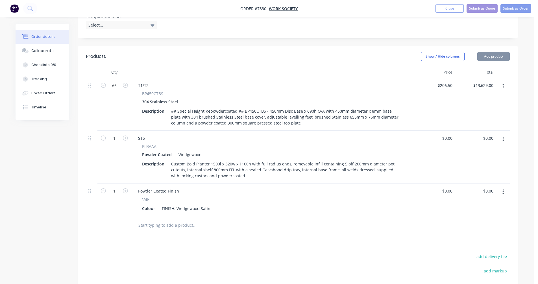
click at [161, 220] on input "text" at bounding box center [194, 225] width 113 height 11
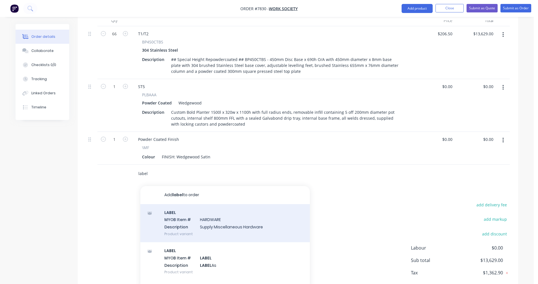
scroll to position [226, 0]
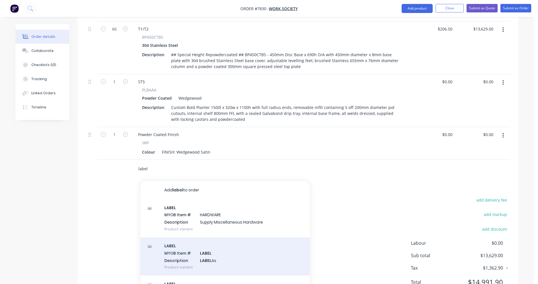
type input "label"
click at [215, 242] on div "LABEL MYOB Item # LABEL Description LABEL As Product variant" at bounding box center [225, 257] width 170 height 38
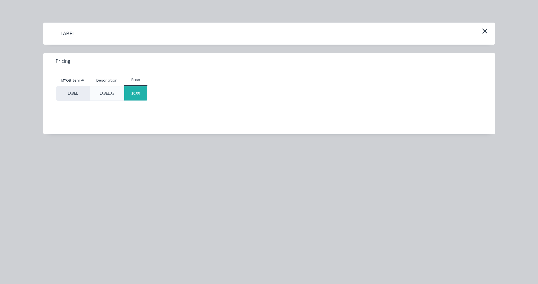
click at [140, 91] on div "$0.00" at bounding box center [135, 93] width 23 height 14
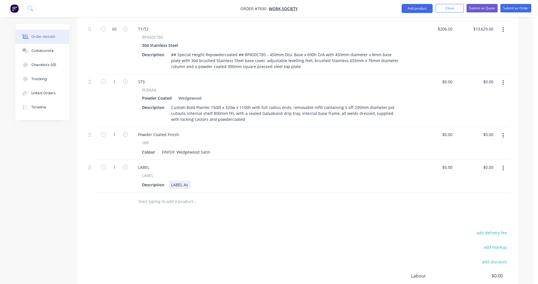
click at [189, 181] on div "LABEL As" at bounding box center [179, 185] width 21 height 8
type input "$0.00"
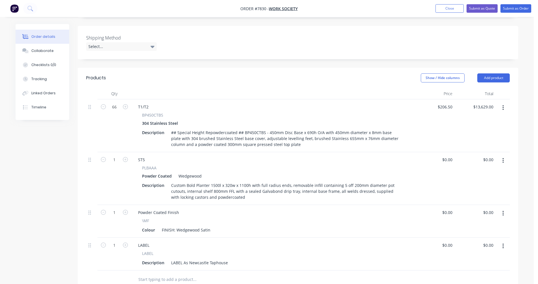
scroll to position [141, 0]
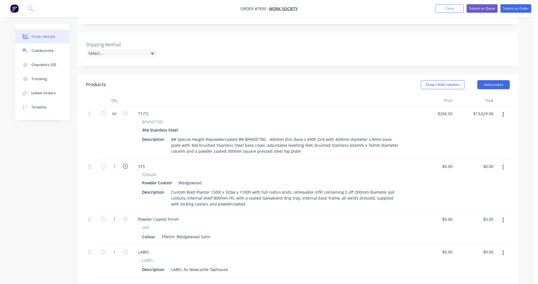
click at [126, 164] on icon "button" at bounding box center [125, 166] width 5 height 5
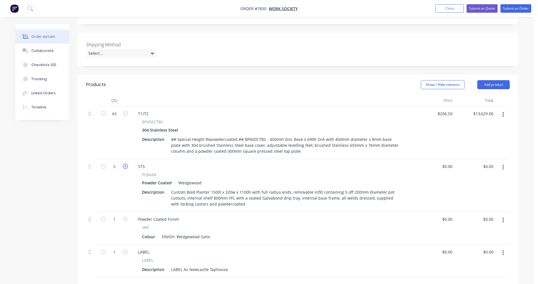
type input "6"
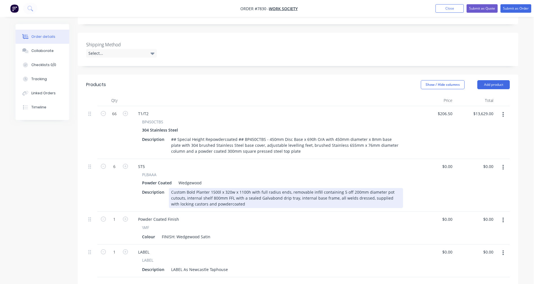
click at [287, 188] on div "Custom Bold Planter 1500l x 320w x 1100h with full radius ends, removable infil…" at bounding box center [286, 198] width 234 height 20
type input "$1,014.00"
type input "$6,084.00"
click at [315, 188] on div "Custom Bold Planter 1500l x 320w x 1100h with full radius ends, removable infil…" at bounding box center [286, 198] width 234 height 20
type input "$1,009.00"
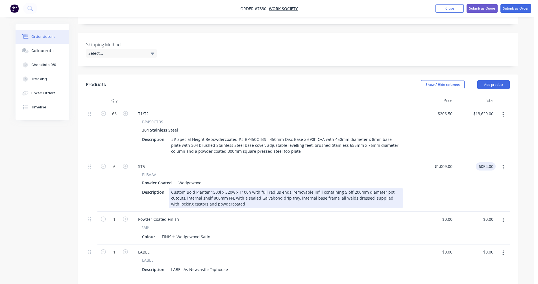
type input "$6,054.00"
click at [315, 188] on div "Custom Bold Planter 1500l x 320w x 1100h with full radius ends, removable infil…" at bounding box center [286, 198] width 234 height 20
type input "$1,010.00"
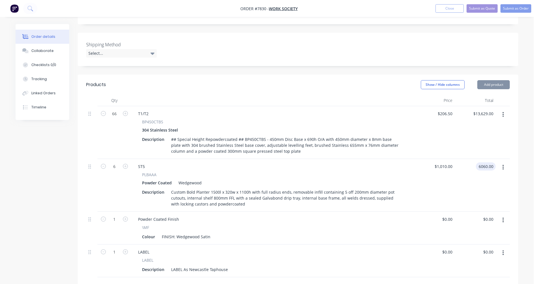
type input "$6,060.00"
click at [484, 8] on button "Submit as Quote" at bounding box center [482, 8] width 31 height 8
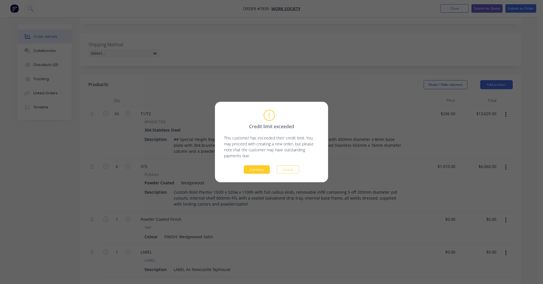
click at [261, 167] on button "Continue" at bounding box center [257, 170] width 26 height 8
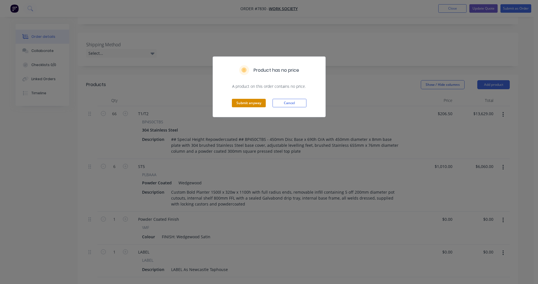
click at [259, 102] on button "Submit anyway" at bounding box center [249, 103] width 34 height 8
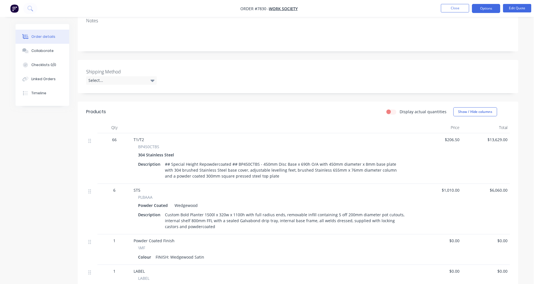
scroll to position [28, 0]
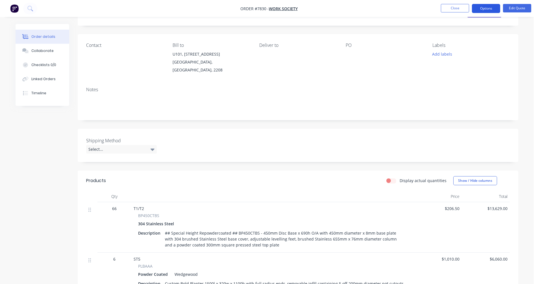
click at [483, 6] on button "Options" at bounding box center [486, 8] width 28 height 9
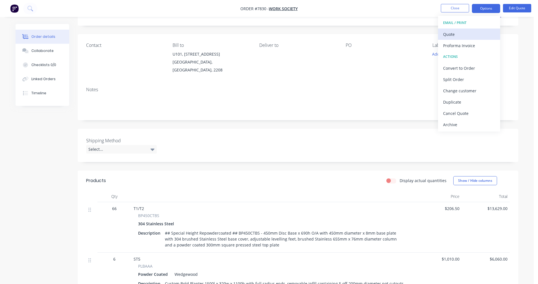
click at [455, 31] on div "Quote" at bounding box center [469, 34] width 52 height 8
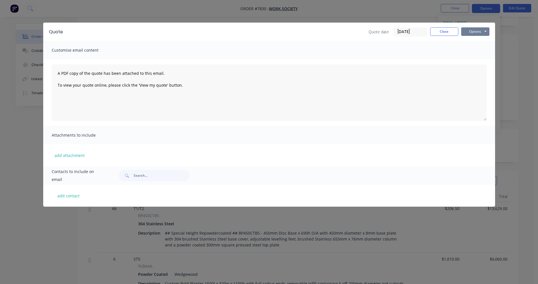
click at [474, 30] on button "Options" at bounding box center [476, 31] width 28 height 8
click at [477, 42] on button "Preview" at bounding box center [480, 41] width 36 height 9
click at [445, 30] on button "Close" at bounding box center [444, 31] width 28 height 8
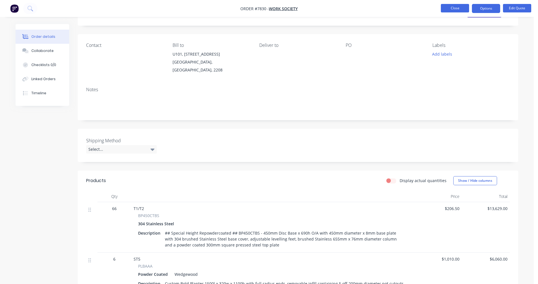
click at [453, 12] on button "Close" at bounding box center [455, 8] width 28 height 8
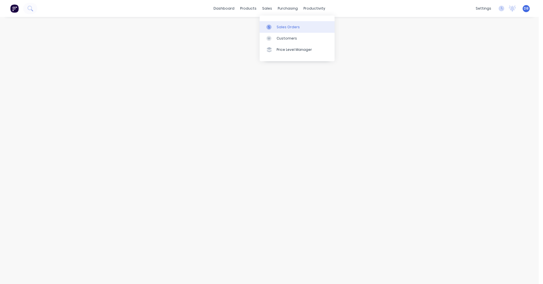
click at [278, 23] on link "Sales Orders" at bounding box center [296, 26] width 75 height 11
